Goal: Information Seeking & Learning: Understand process/instructions

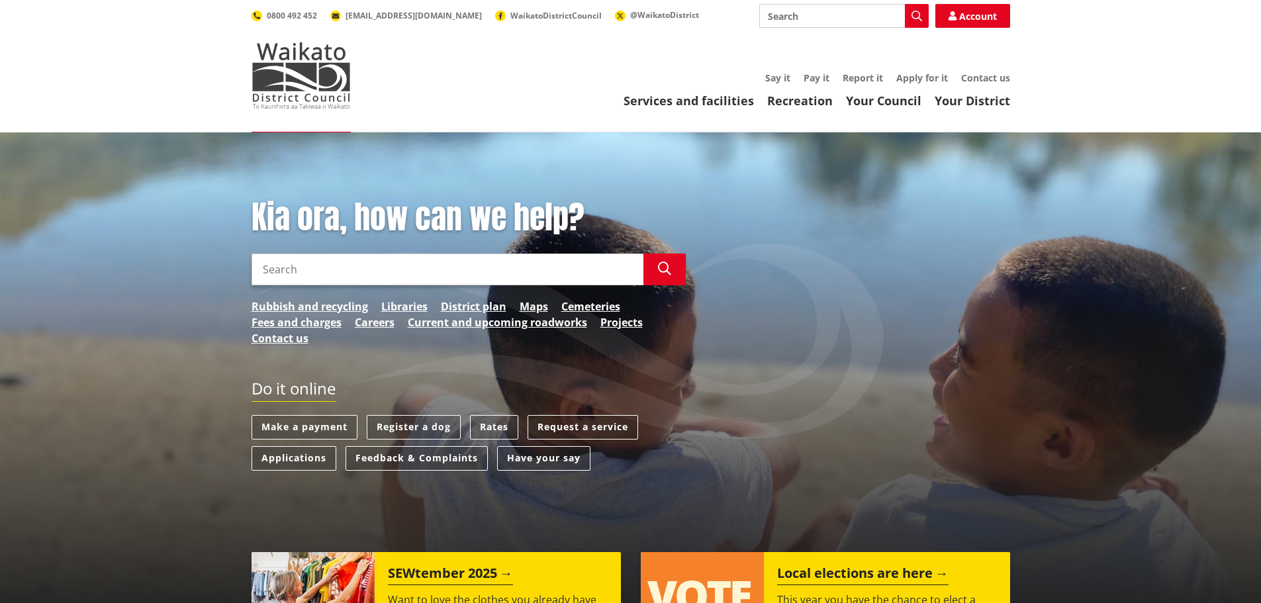
click at [530, 279] on input "Search" at bounding box center [448, 270] width 392 height 32
type input "special water reading"
click at [663, 269] on icon "button" at bounding box center [664, 268] width 13 height 13
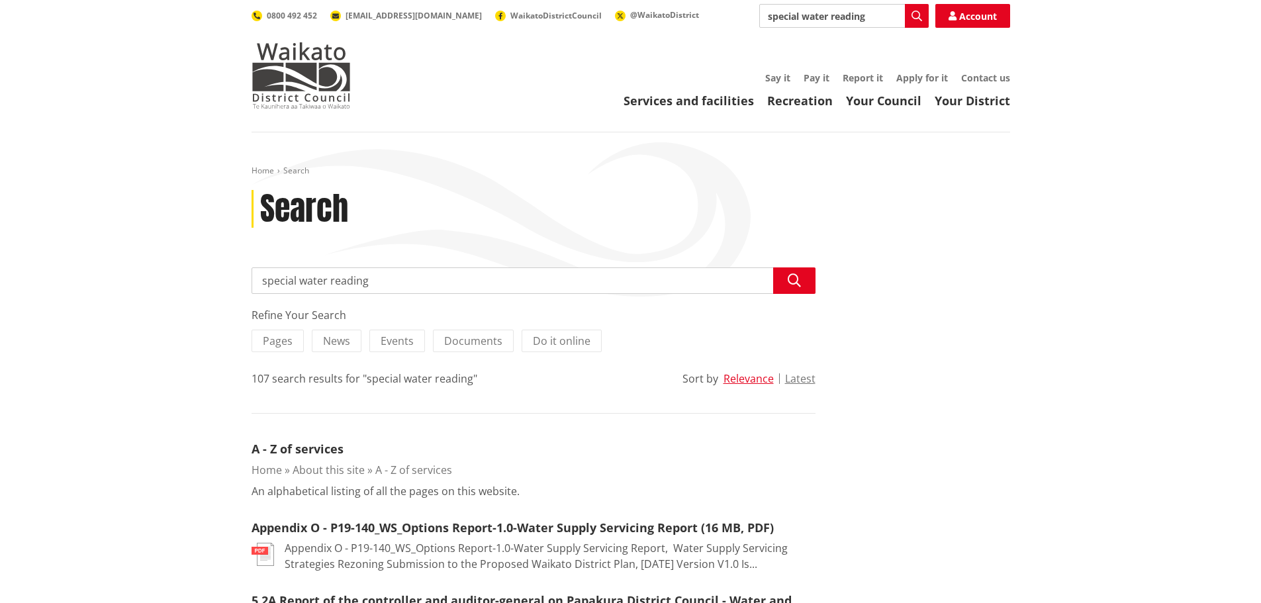
drag, startPoint x: 302, startPoint y: 281, endPoint x: 216, endPoint y: 282, distance: 86.1
type input "water reading"
click at [361, 282] on input "water reading" at bounding box center [534, 280] width 564 height 26
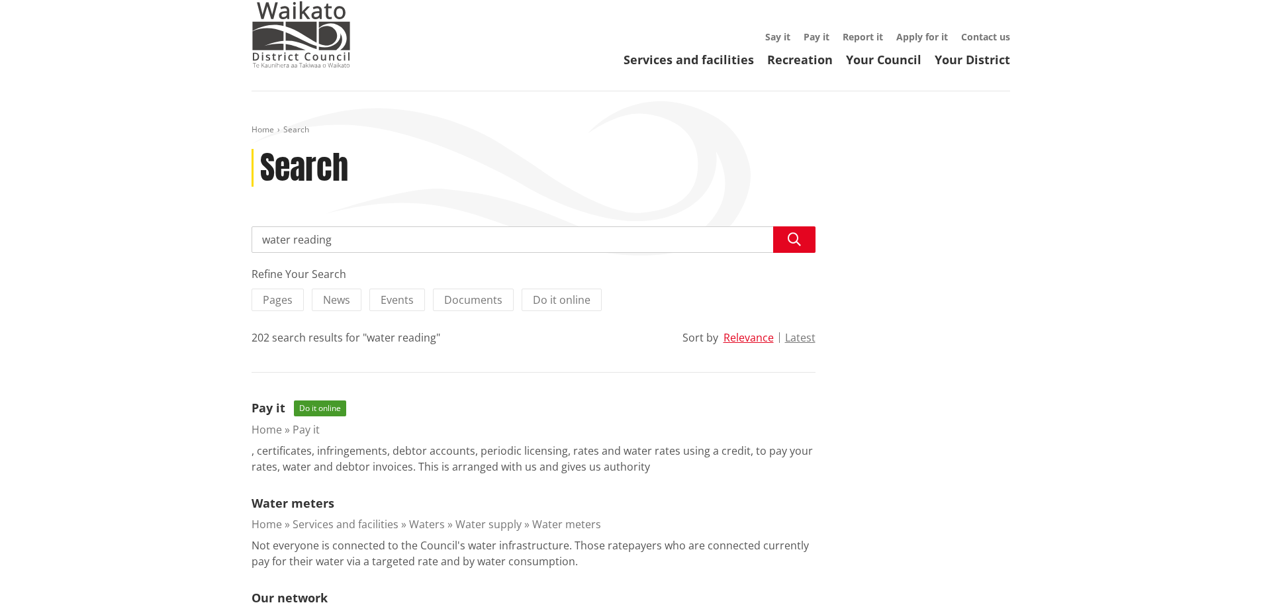
scroll to position [132, 0]
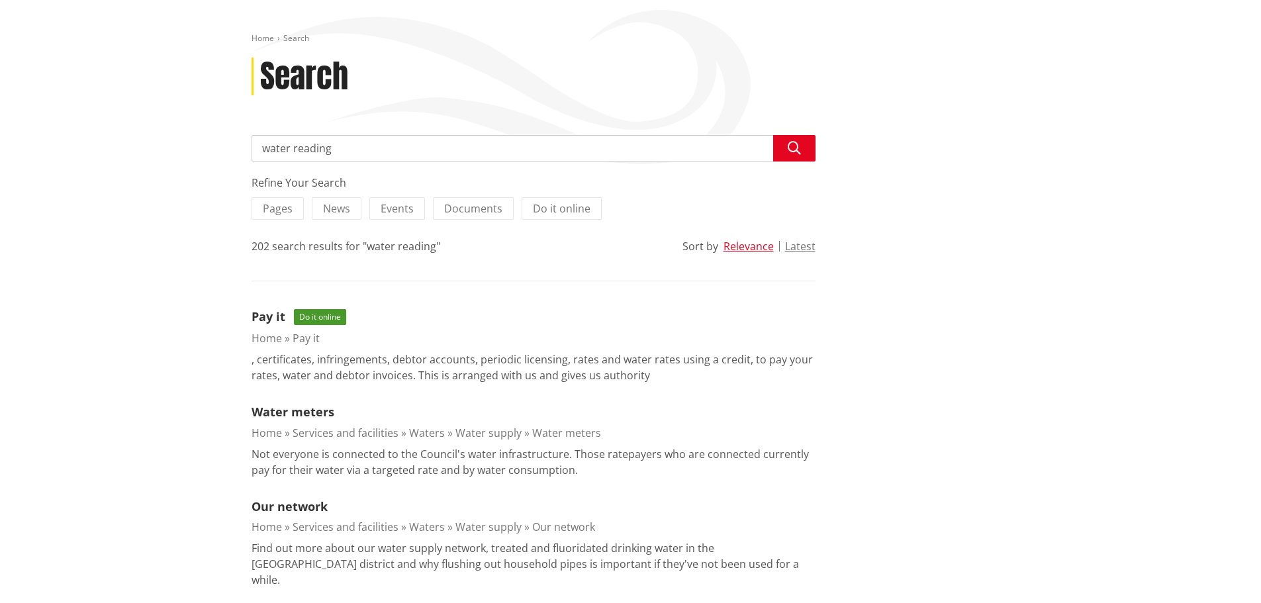
drag, startPoint x: 322, startPoint y: 320, endPoint x: 334, endPoint y: 321, distance: 11.3
click at [322, 320] on span "Do it online" at bounding box center [320, 317] width 52 height 16
click at [318, 414] on link "Water meters" at bounding box center [293, 412] width 83 height 16
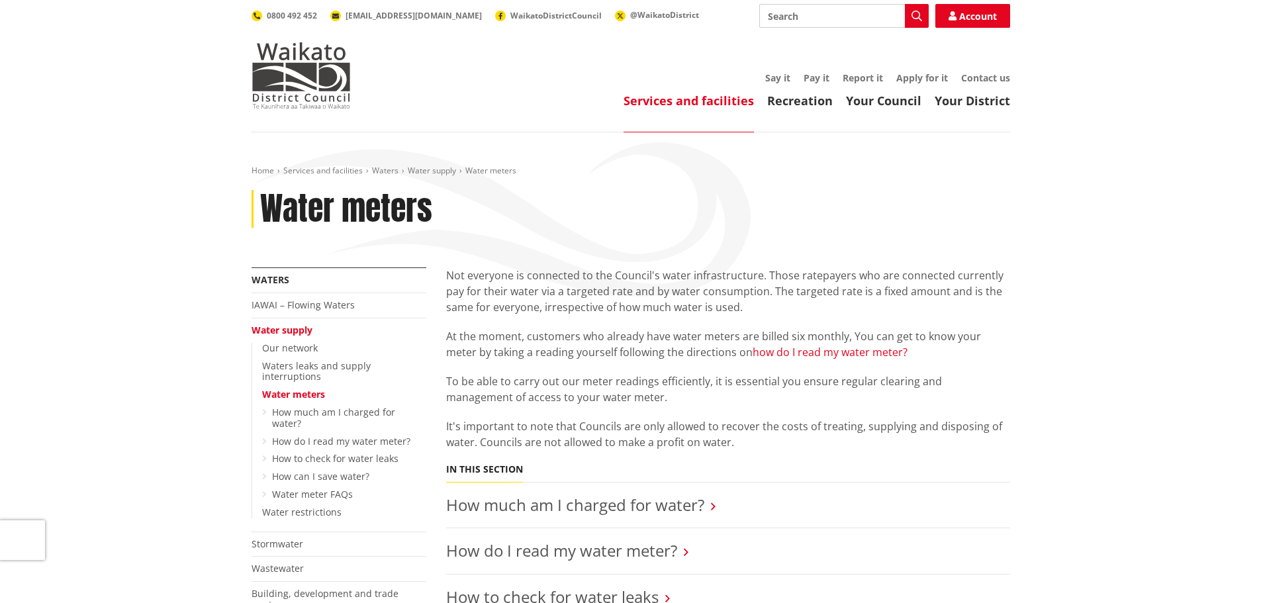
click at [862, 349] on link "how do I read my water meter?" at bounding box center [830, 352] width 155 height 15
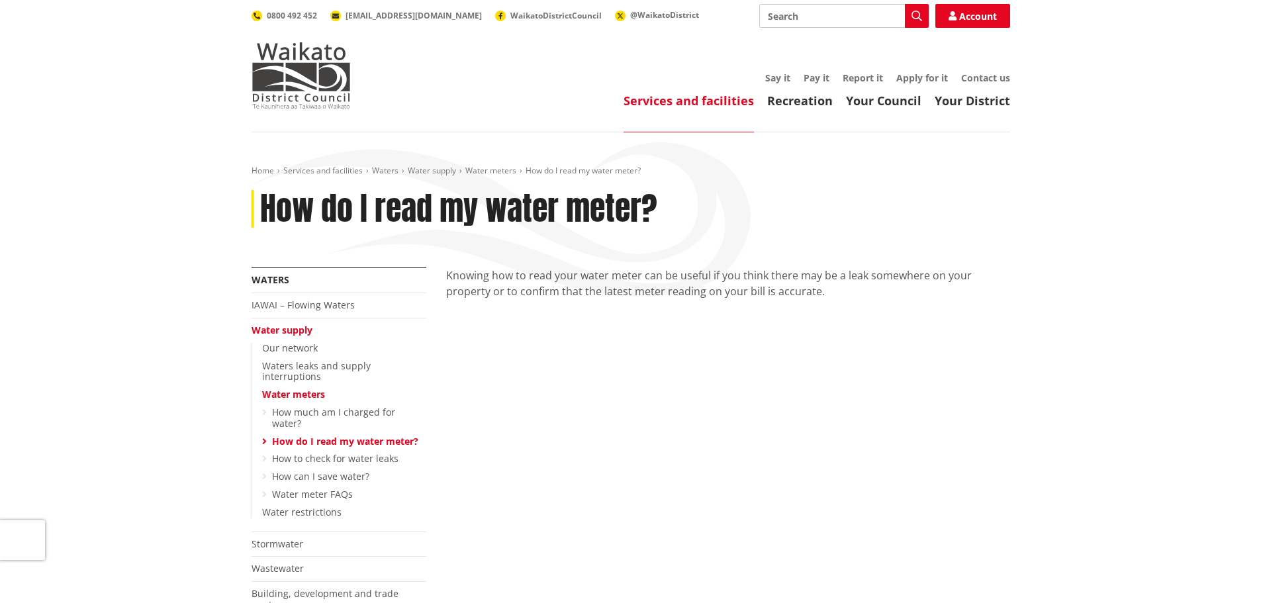
drag, startPoint x: 998, startPoint y: 77, endPoint x: 1018, endPoint y: 101, distance: 31.4
click at [998, 77] on link "Contact us" at bounding box center [985, 77] width 49 height 13
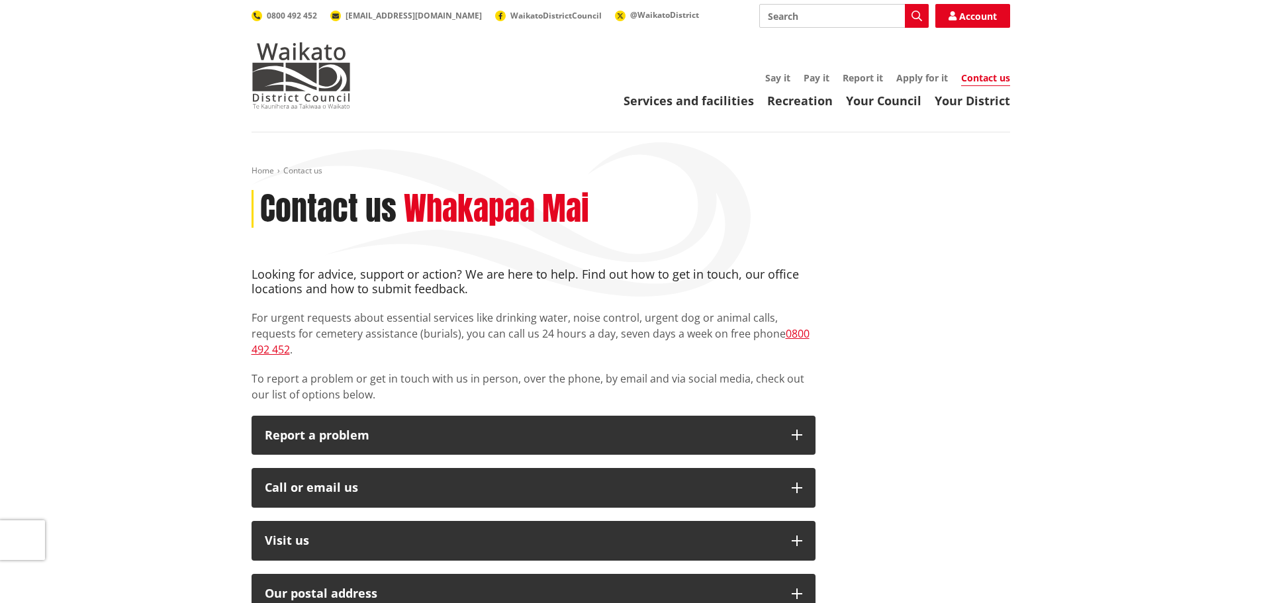
click at [962, 283] on div "Looking for advice, support or action? We are here to help. Find out how to get…" at bounding box center [631, 595] width 778 height 657
click at [741, 15] on div "Search Search Account 0800 492 452 info@waidc.govt.nz WaikatoDistrictCouncil @W…" at bounding box center [631, 16] width 759 height 24
click at [689, 13] on div "Search Search Account 0800 492 452 info@waidc.govt.nz WaikatoDistrictCouncil @W…" at bounding box center [631, 16] width 759 height 24
click at [825, 21] on input "Search" at bounding box center [843, 16] width 169 height 24
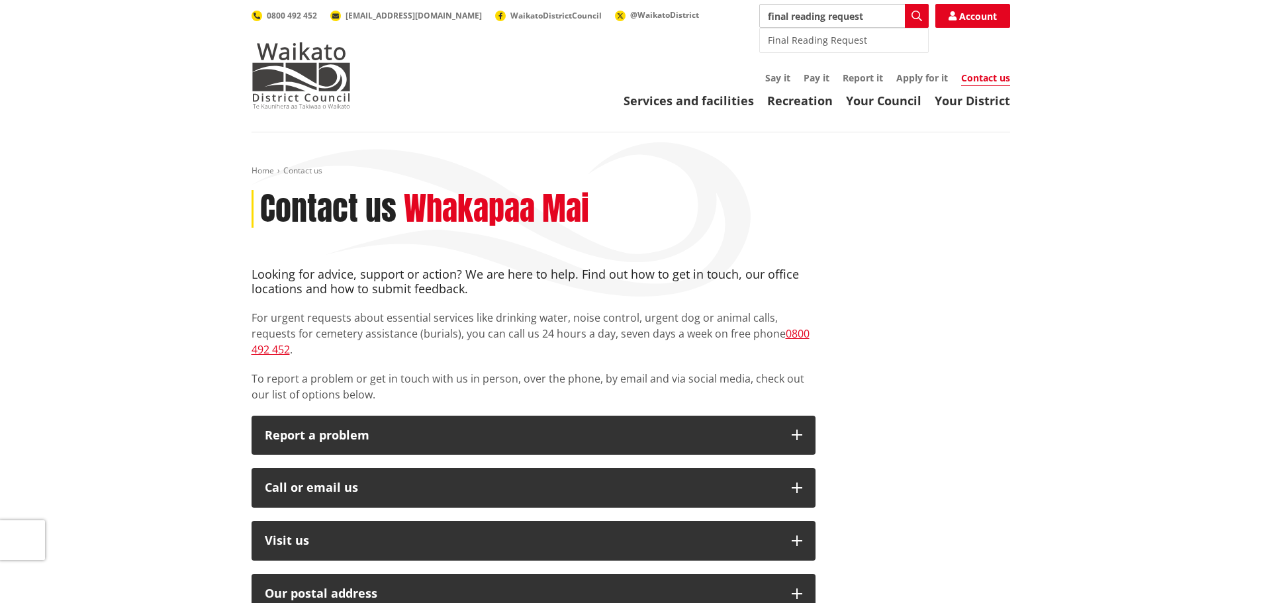
drag, startPoint x: 780, startPoint y: 41, endPoint x: 812, endPoint y: 46, distance: 32.8
click at [780, 41] on div "Final Reading Request" at bounding box center [844, 40] width 168 height 24
click at [920, 17] on icon "button" at bounding box center [916, 16] width 11 height 11
click at [917, 14] on icon "button" at bounding box center [916, 16] width 11 height 11
click at [921, 15] on icon "button" at bounding box center [916, 16] width 11 height 11
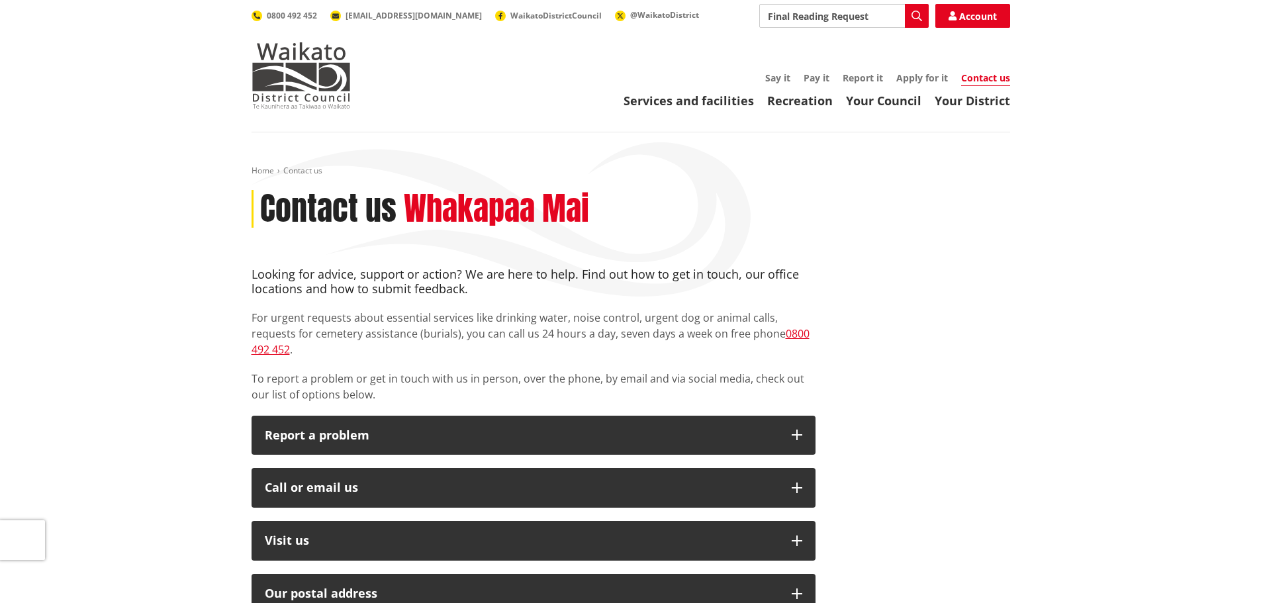
click at [858, 19] on input "Final Reading Request" at bounding box center [843, 16] width 169 height 24
type input "final reading request"
click at [290, 77] on img at bounding box center [301, 75] width 99 height 66
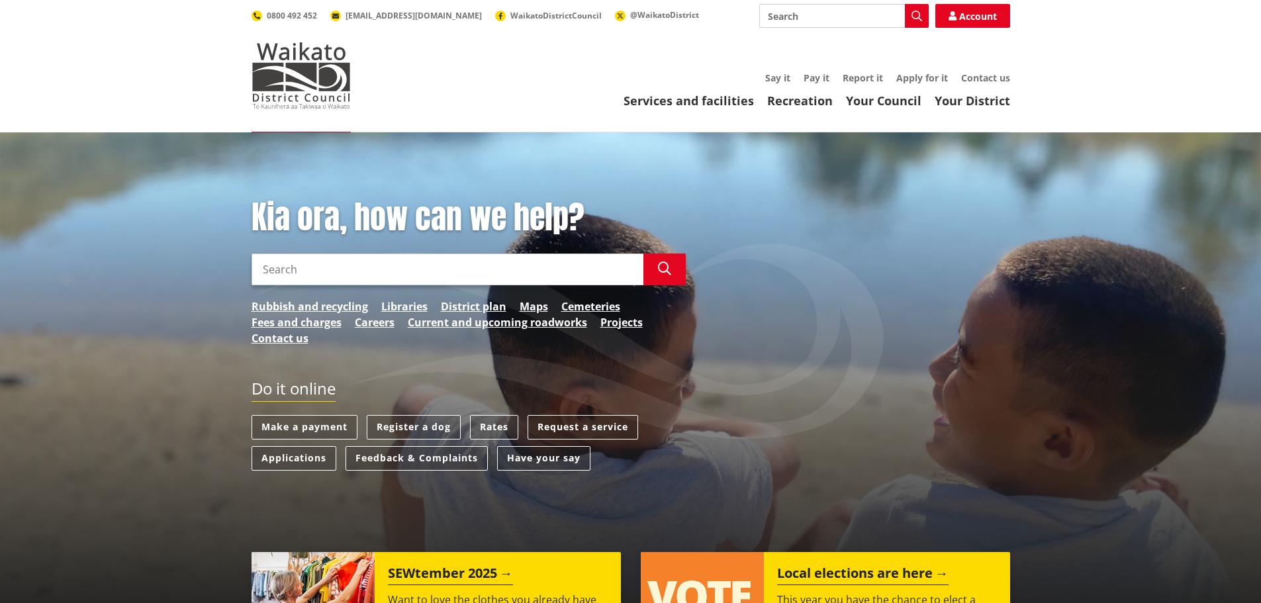
click at [821, 13] on input "Search" at bounding box center [843, 16] width 169 height 24
type input "final reading request"
click at [917, 16] on icon "button" at bounding box center [916, 16] width 11 height 11
click at [357, 269] on input "Search" at bounding box center [448, 270] width 392 height 32
type input "final reading request"
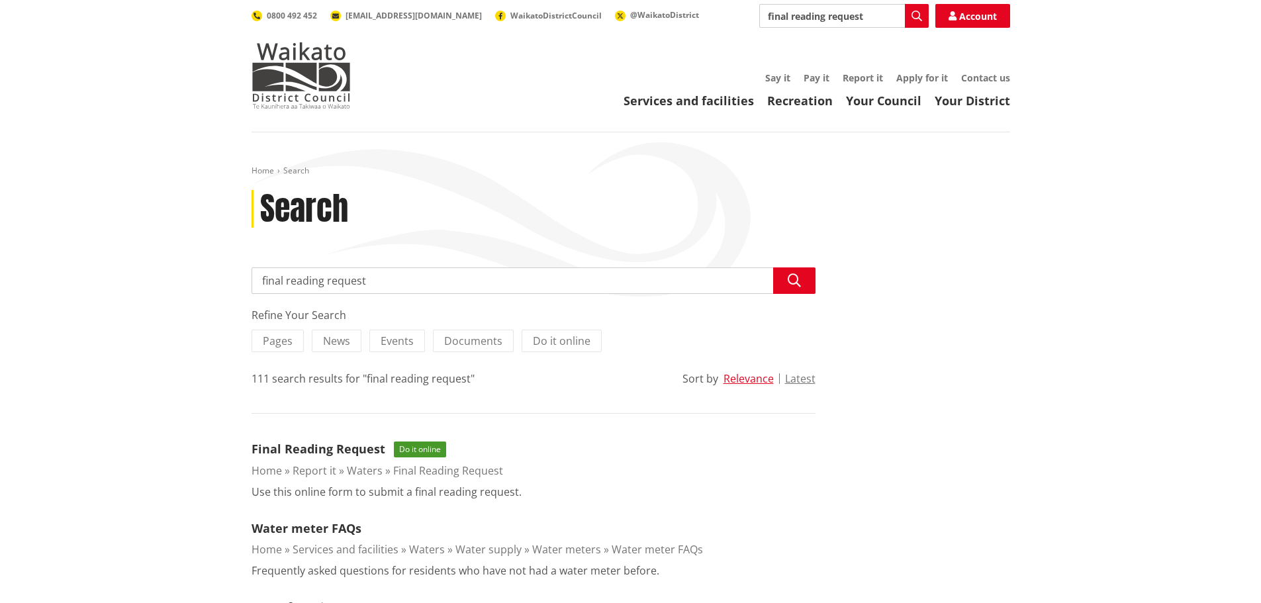
drag, startPoint x: 330, startPoint y: 444, endPoint x: 420, endPoint y: 455, distance: 90.6
click at [330, 444] on link "Final Reading Request" at bounding box center [319, 449] width 134 height 16
